Goal: Information Seeking & Learning: Find specific fact

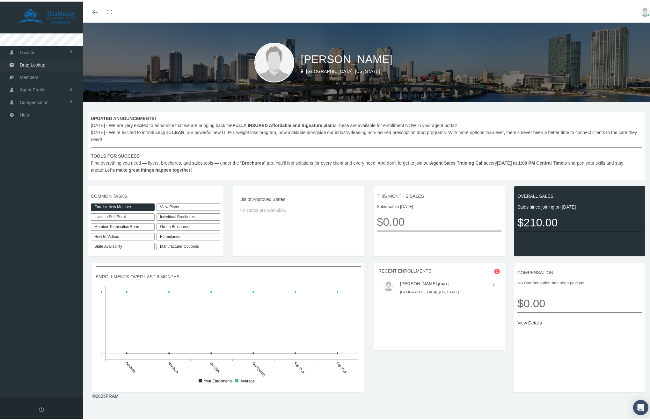
click at [49, 66] on link "Drug Lookup" at bounding box center [41, 63] width 83 height 12
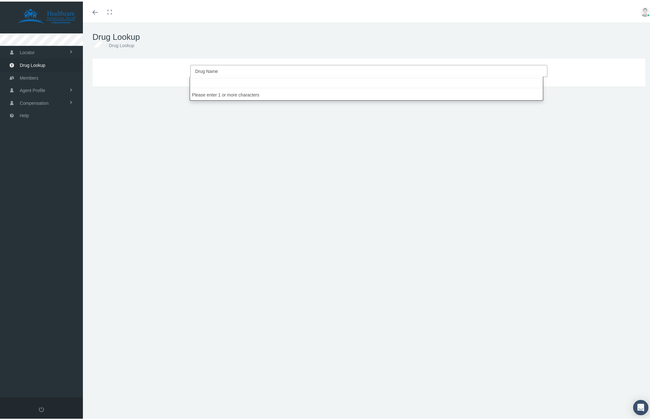
click at [205, 66] on span "Drug Name" at bounding box center [366, 70] width 343 height 8
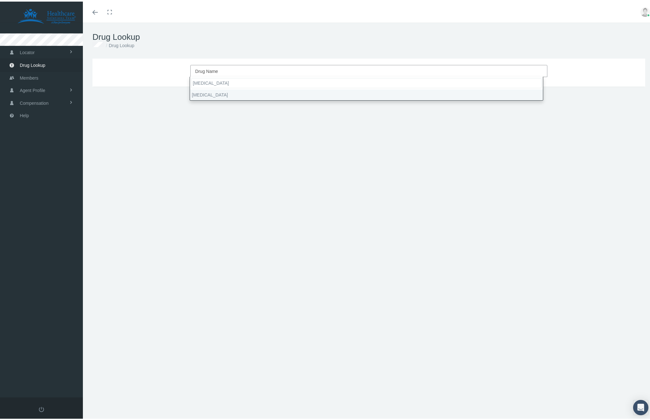
type input "[MEDICAL_DATA]"
select select "[MEDICAL_DATA]"
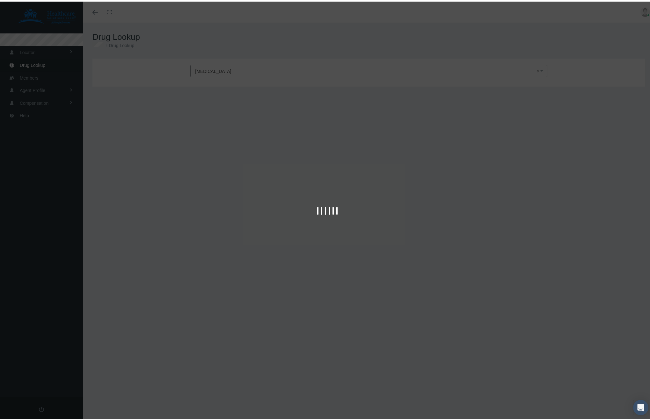
type input "30"
select select "Solution Auto-injector"
select select "0.75 MG/0.5ML"
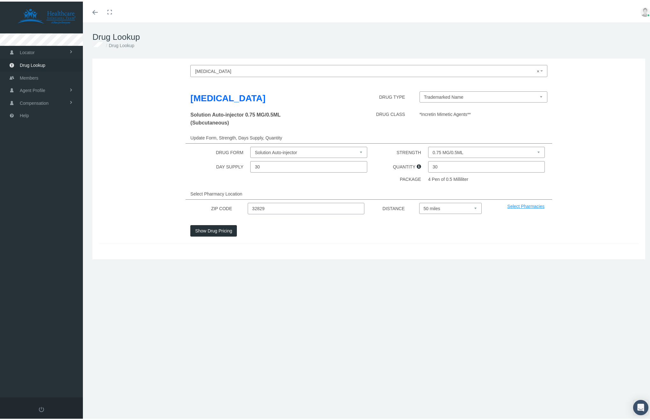
click at [291, 207] on input "32829" at bounding box center [306, 206] width 117 height 11
type input "23986"
click at [489, 97] on select "Trademarked Name" at bounding box center [483, 95] width 128 height 11
click at [419, 90] on select "Trademarked Name" at bounding box center [483, 95] width 128 height 11
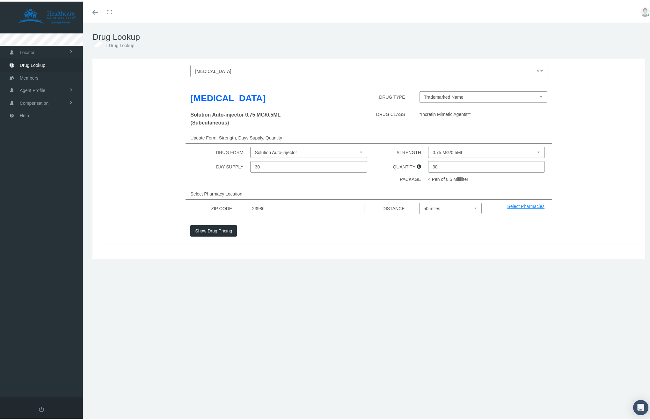
click at [534, 131] on div "Update Form, Strength, Days Supply, Quantity" at bounding box center [368, 136] width 366 height 11
click at [464, 210] on select "Select 5 miles 10 miles 20 miles 30 miles 40 miles 50 miles" at bounding box center [450, 206] width 63 height 11
click at [419, 201] on select "Select 5 miles 10 miles 20 miles 30 miles 40 miles 50 miles" at bounding box center [450, 206] width 63 height 11
click at [448, 203] on select "Select 5 miles 10 miles 20 miles 30 miles 40 miles 50 miles" at bounding box center [450, 206] width 63 height 11
select select "20"
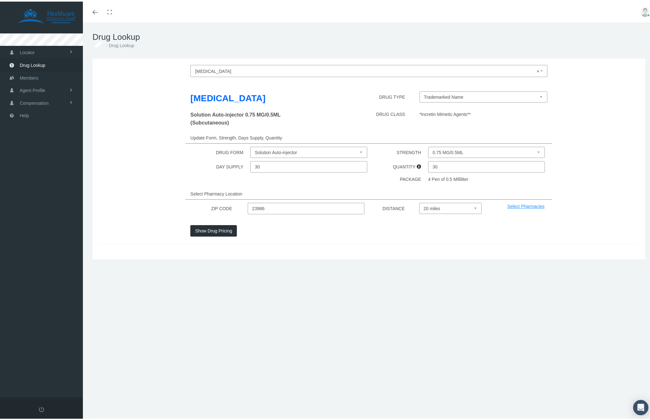
click at [419, 201] on select "Select 5 miles 10 miles 20 miles 30 miles 40 miles 50 miles" at bounding box center [450, 206] width 63 height 11
click at [228, 232] on button "Show Drug Pricing" at bounding box center [213, 229] width 47 height 11
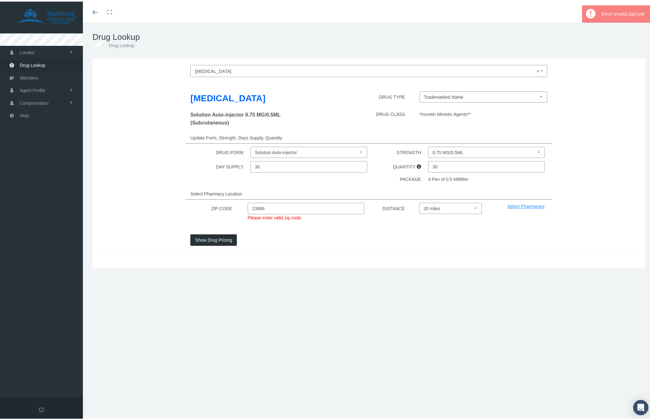
click at [275, 211] on input "23986" at bounding box center [306, 206] width 117 height 11
type input "2"
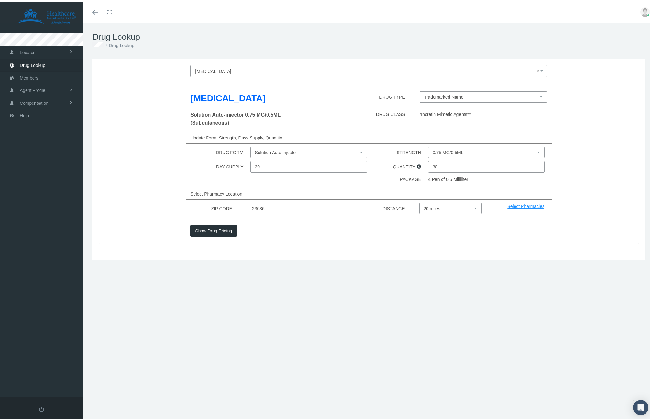
click at [257, 208] on input "23036" at bounding box center [306, 206] width 117 height 11
type input "23936"
click at [218, 230] on button "Show Drug Pricing" at bounding box center [213, 229] width 47 height 11
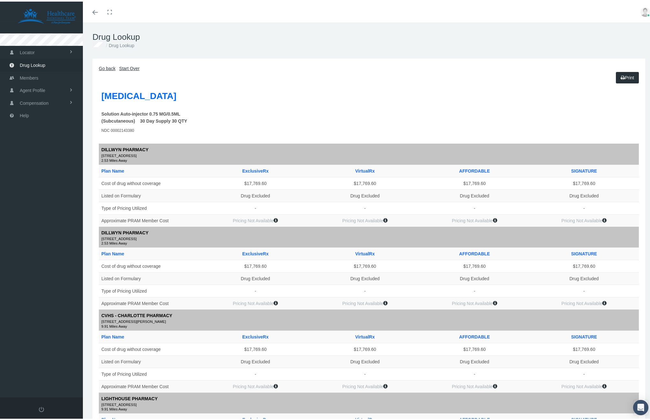
click at [303, 126] on td at bounding box center [264, 131] width 109 height 12
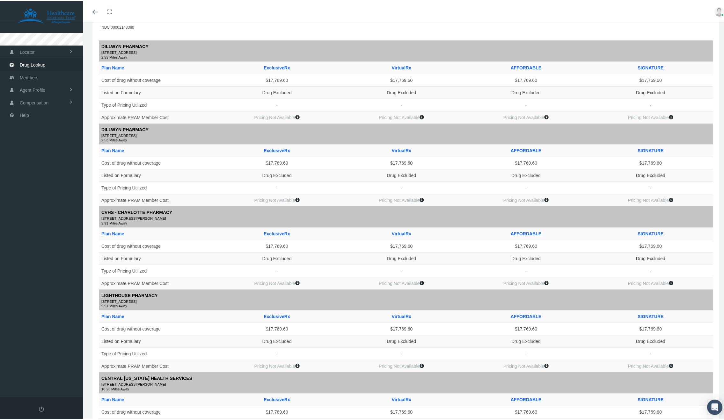
scroll to position [203, 0]
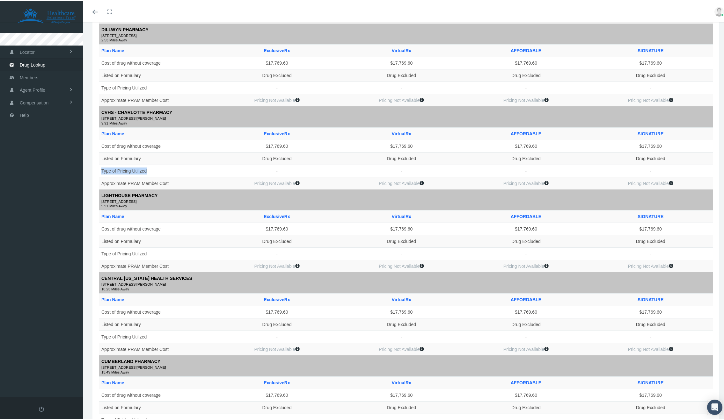
drag, startPoint x: 130, startPoint y: 166, endPoint x: 202, endPoint y: 169, distance: 71.4
click at [201, 169] on td "Type of Pricing Utilized" at bounding box center [157, 169] width 116 height 12
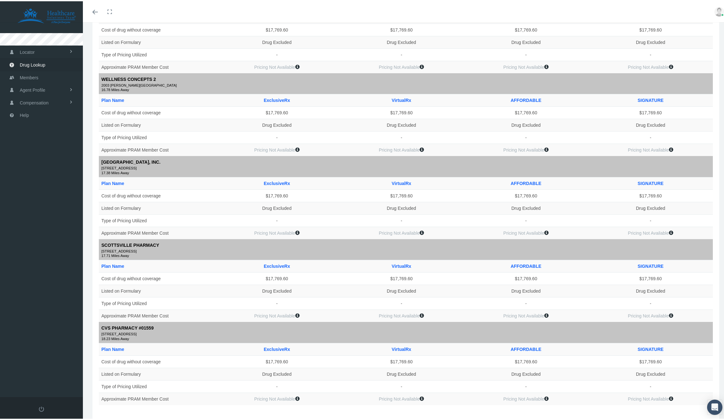
scroll to position [646, 0]
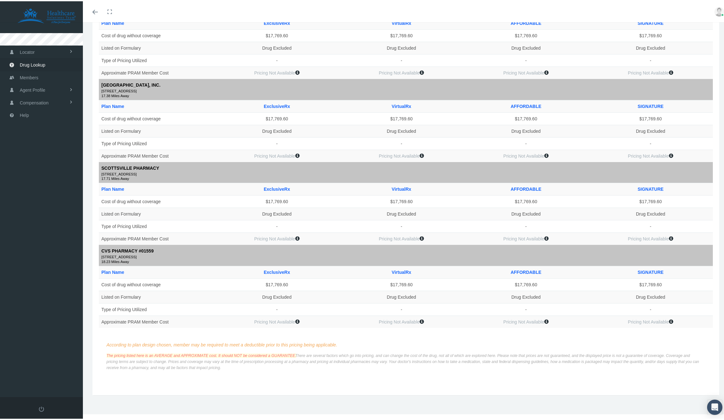
click at [187, 338] on div "According to plan design chosen, member may be required to meet a deductible pr…" at bounding box center [405, 354] width 598 height 40
click at [187, 323] on td "Approximate PRAM Member Cost" at bounding box center [157, 321] width 116 height 12
click at [212, 355] on span "The pricing listed here is an AVERAGE and APPROXIMATE cost. It should NOT be co…" at bounding box center [201, 354] width 190 height 4
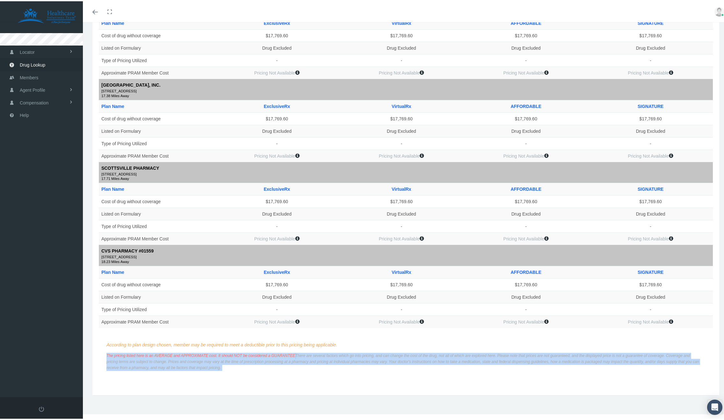
click at [212, 355] on span "The pricing listed here is an AVERAGE and APPROXIMATE cost. It should NOT be co…" at bounding box center [201, 354] width 190 height 4
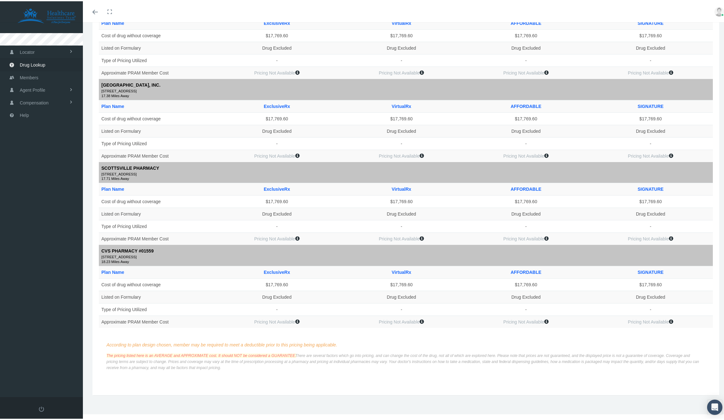
click at [179, 319] on td "Approximate PRAM Member Cost" at bounding box center [157, 321] width 116 height 12
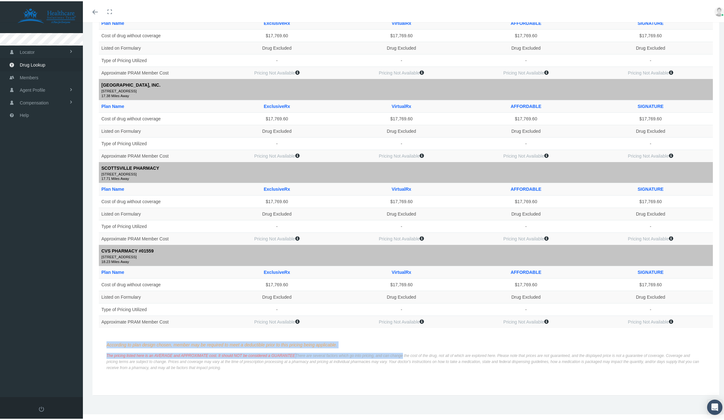
drag, startPoint x: 402, startPoint y: 352, endPoint x: 298, endPoint y: 337, distance: 105.2
click at [298, 337] on div "According to plan design chosen, member may be required to meet a deductible pr…" at bounding box center [405, 354] width 598 height 40
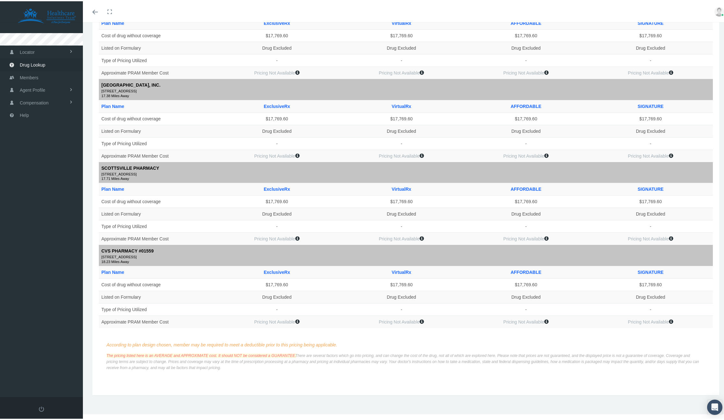
click at [424, 357] on p "The pricing listed here is an AVERAGE and APPROXIMATE cost. It should NOT be co…" at bounding box center [403, 361] width 594 height 18
drag, startPoint x: 440, startPoint y: 362, endPoint x: 338, endPoint y: 359, distance: 102.3
click at [338, 359] on p "The pricing listed here is an AVERAGE and APPROXIMATE cost. It should NOT be co…" at bounding box center [403, 361] width 594 height 18
click at [370, 347] on p "According to plan design chosen, member may be required to meet a deductible pr…" at bounding box center [403, 343] width 594 height 7
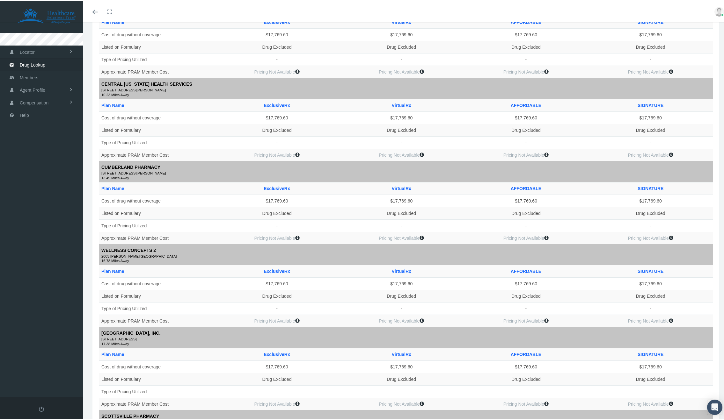
scroll to position [0, 0]
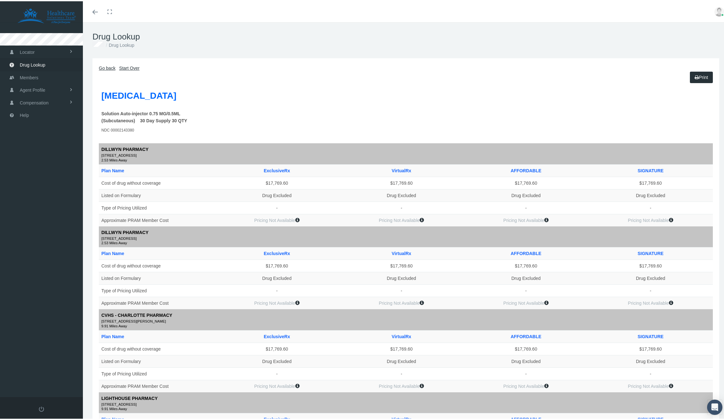
click at [232, 101] on th at bounding box center [274, 95] width 128 height 21
